Goal: Information Seeking & Learning: Learn about a topic

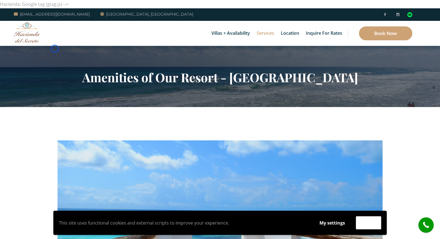
click at [55, 49] on section "Amenities of Our Resort - [GEOGRAPHIC_DATA]" at bounding box center [220, 76] width 440 height 61
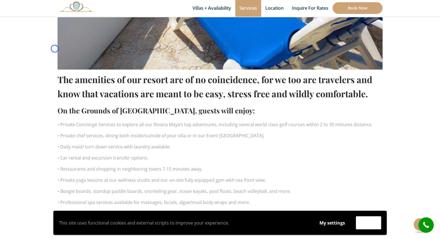
scroll to position [325, 0]
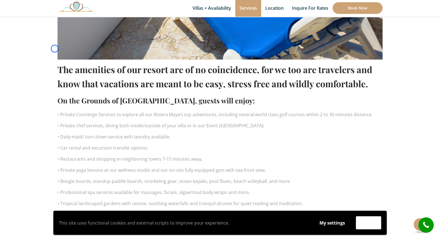
click at [55, 49] on div "The amenities of our resort are of no coincidence, for we too are travelers and…" at bounding box center [220, 12] width 334 height 395
click at [49, 42] on section "The amenities of our resort are of no coincidence, for we too are travelers and…" at bounding box center [220, 13] width 440 height 462
click at [28, 48] on section "The amenities of our resort are of no coincidence, for we too are travelers and…" at bounding box center [220, 13] width 440 height 462
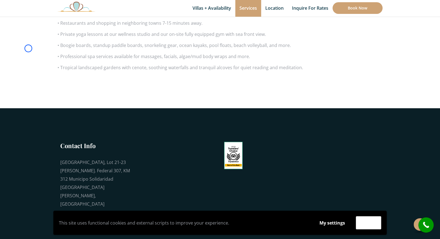
scroll to position [486, 0]
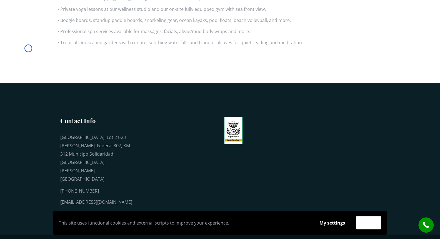
scroll to position [0, 0]
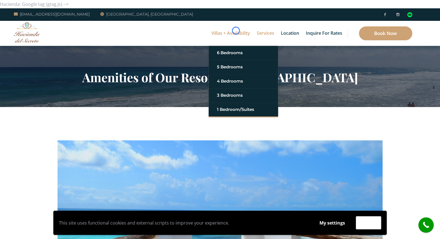
click at [236, 31] on link "Villas + Availability" at bounding box center [231, 33] width 44 height 25
click at [30, 34] on img at bounding box center [27, 32] width 26 height 20
